Goal: Task Accomplishment & Management: Complete application form

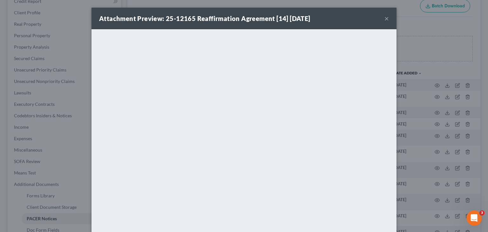
scroll to position [82, 0]
click at [385, 18] on button "×" at bounding box center [387, 19] width 4 height 8
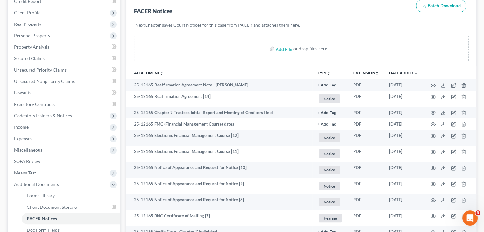
scroll to position [0, 0]
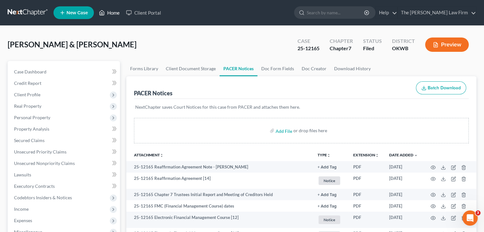
click at [114, 12] on link "Home" at bounding box center [109, 12] width 27 height 11
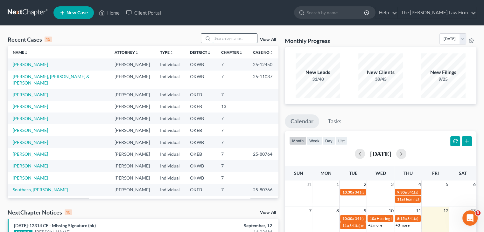
click at [223, 36] on input "search" at bounding box center [234, 38] width 45 height 9
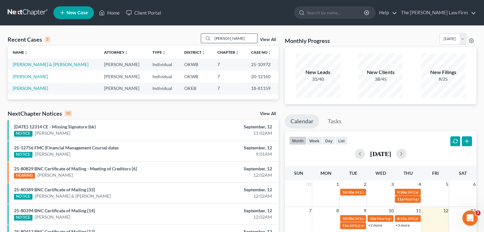
type input "[PERSON_NAME]"
click at [46, 62] on link "[PERSON_NAME] & [PERSON_NAME]" at bounding box center [51, 64] width 76 height 5
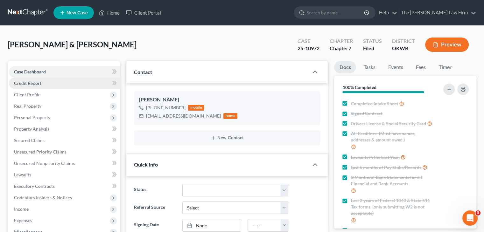
scroll to position [767, 0]
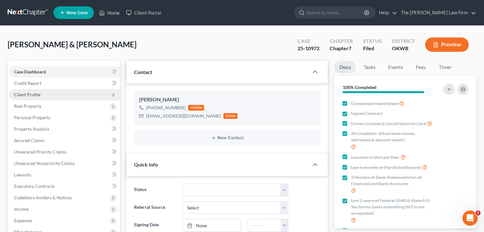
click at [38, 94] on span "Client Profile" at bounding box center [27, 94] width 26 height 5
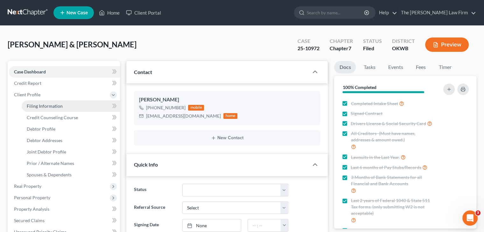
click at [41, 110] on link "Filing Information" at bounding box center [71, 105] width 98 height 11
select select "0"
select select "3"
select select "1"
select select "0"
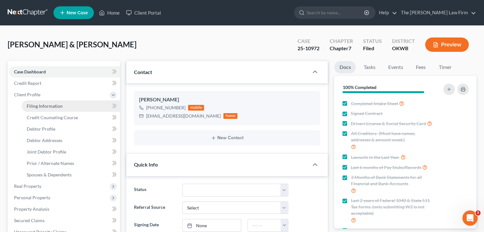
select select "37"
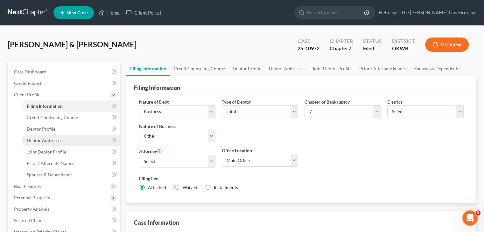
click at [38, 139] on span "Debtor Addresses" at bounding box center [45, 140] width 36 height 5
